Goal: Understand process/instructions

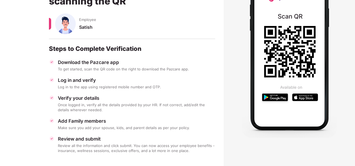
scroll to position [66, 0]
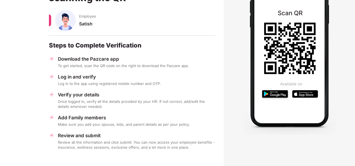
click at [53, 58] on img at bounding box center [52, 59] width 6 height 6
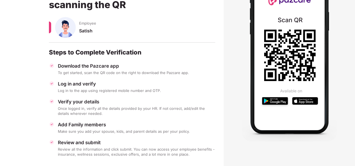
scroll to position [66, 1]
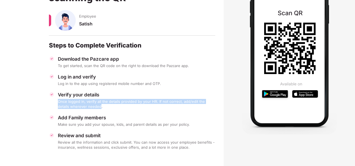
drag, startPoint x: 87, startPoint y: 108, endPoint x: 56, endPoint y: 103, distance: 31.6
click at [56, 103] on div "Verify your details Once logged in, verify all the details provided by your HR.…" at bounding box center [132, 100] width 166 height 17
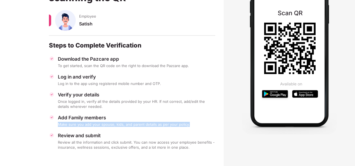
drag, startPoint x: 186, startPoint y: 123, endPoint x: 58, endPoint y: 123, distance: 128.2
click at [58, 123] on div "Make sure you add your spouse, kids, and parent details as per your policy." at bounding box center [136, 124] width 157 height 5
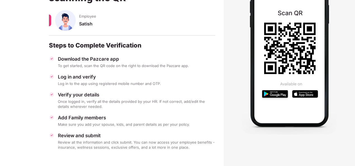
click at [224, 125] on section at bounding box center [288, 48] width 131 height 192
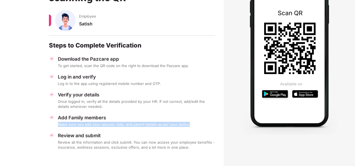
drag, startPoint x: 189, startPoint y: 123, endPoint x: 59, endPoint y: 123, distance: 130.2
click at [59, 123] on div "Make sure you add your spouse, kids, and parent details as per your policy." at bounding box center [136, 124] width 157 height 5
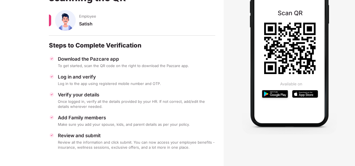
click at [245, 143] on section at bounding box center [288, 48] width 131 height 192
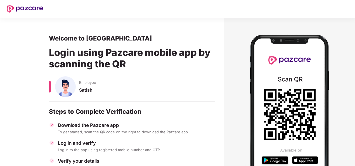
scroll to position [66, 0]
